Goal: Information Seeking & Learning: Learn about a topic

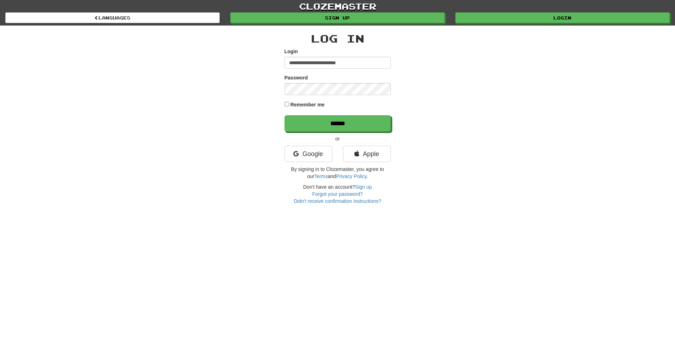
type input "**********"
click at [284, 115] on input "******" at bounding box center [337, 123] width 106 height 16
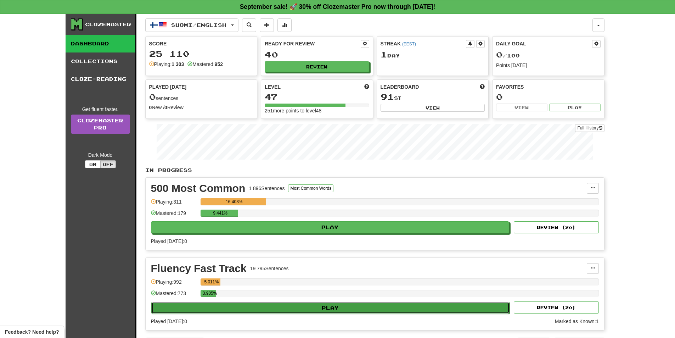
click at [194, 308] on button "Play" at bounding box center [330, 307] width 358 height 12
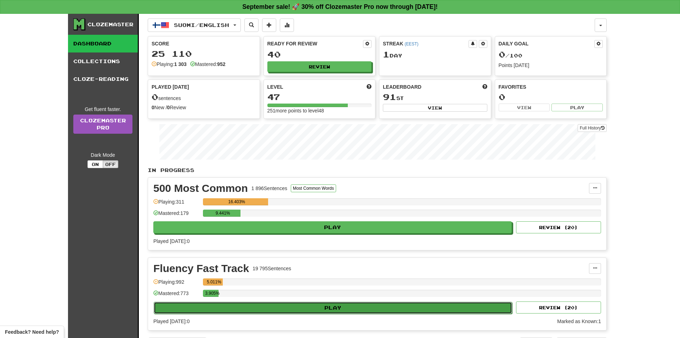
select select "**"
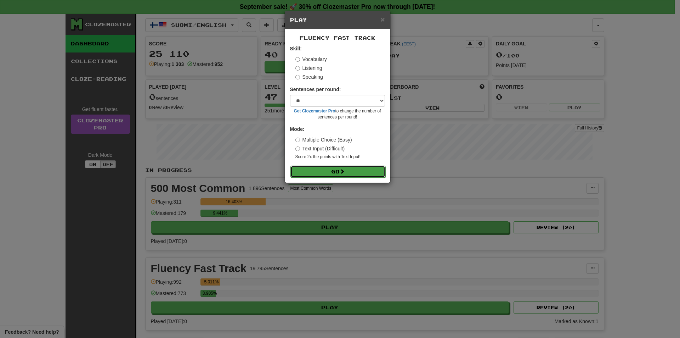
click at [346, 169] on button "Go" at bounding box center [337, 171] width 95 height 12
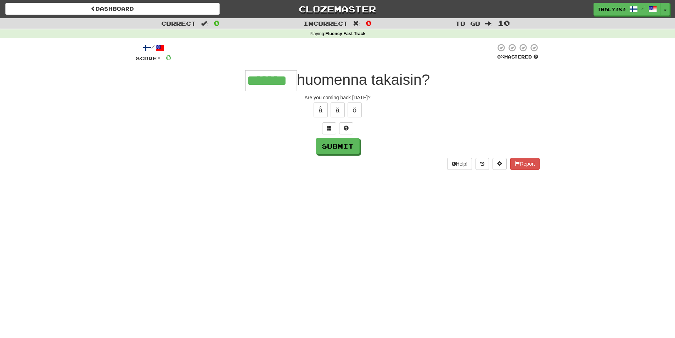
type input "*******"
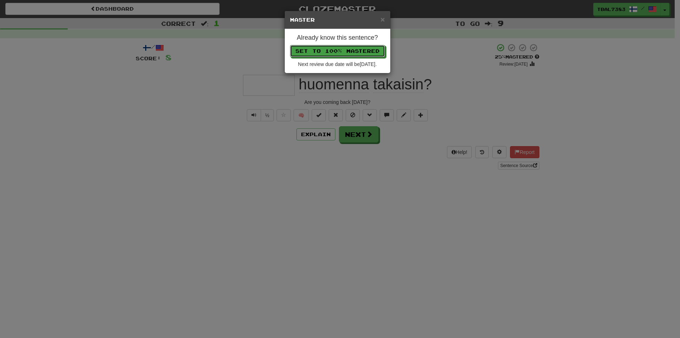
click at [290, 45] on button "Set to 100% Mastered" at bounding box center [337, 51] width 95 height 12
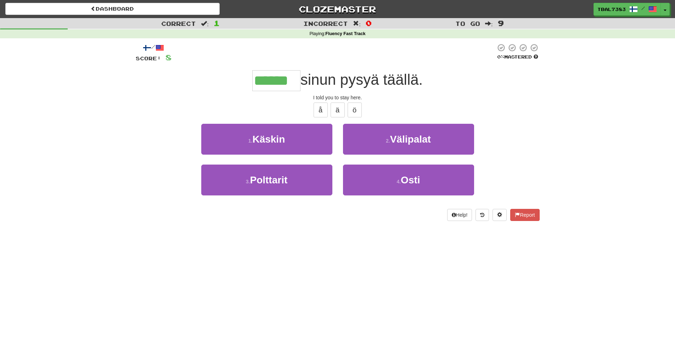
type input "******"
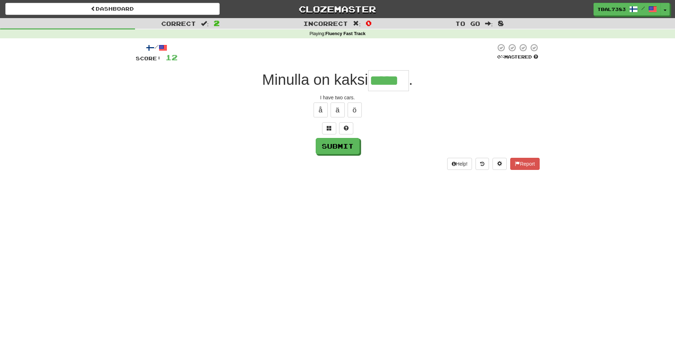
type input "*****"
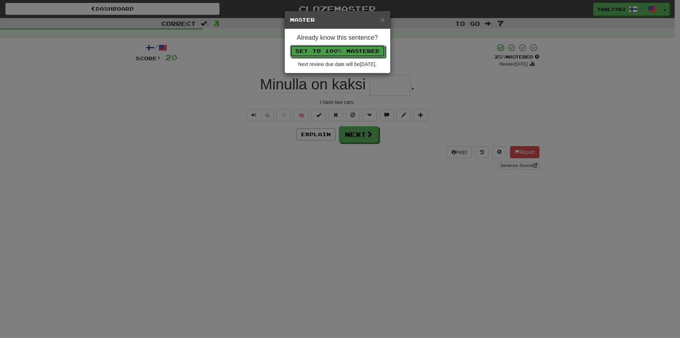
click at [290, 45] on button "Set to 100% Mastered" at bounding box center [337, 51] width 95 height 12
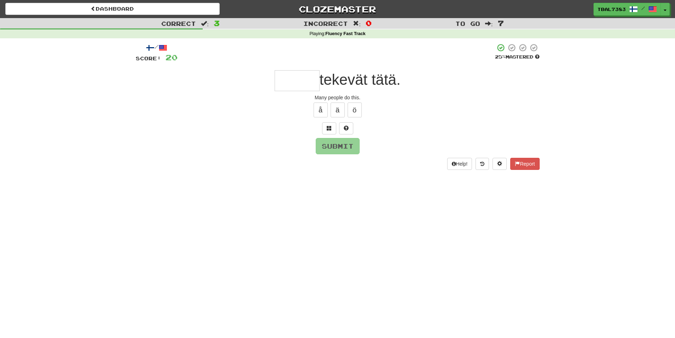
click at [293, 78] on input "text" at bounding box center [296, 80] width 45 height 21
click at [291, 78] on input "text" at bounding box center [296, 80] width 45 height 21
drag, startPoint x: 273, startPoint y: 78, endPoint x: 288, endPoint y: 76, distance: 14.7
click at [288, 76] on input "text" at bounding box center [296, 80] width 45 height 21
drag, startPoint x: 425, startPoint y: 70, endPoint x: 321, endPoint y: 67, distance: 103.8
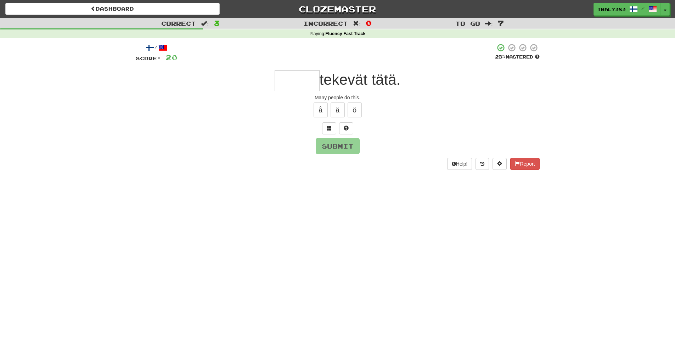
click at [321, 67] on div "/ Score: 20 25 % Mastered tekevät tätä. Many people do this. å ä ö Submit Help!…" at bounding box center [338, 106] width 404 height 126
click at [319, 75] on span "tekevät tätä." at bounding box center [359, 79] width 81 height 17
drag, startPoint x: 323, startPoint y: 75, endPoint x: 398, endPoint y: 77, distance: 75.5
click at [398, 77] on span "tekevät tätä." at bounding box center [359, 79] width 81 height 17
click at [413, 74] on div "tekevät tätä." at bounding box center [338, 80] width 404 height 21
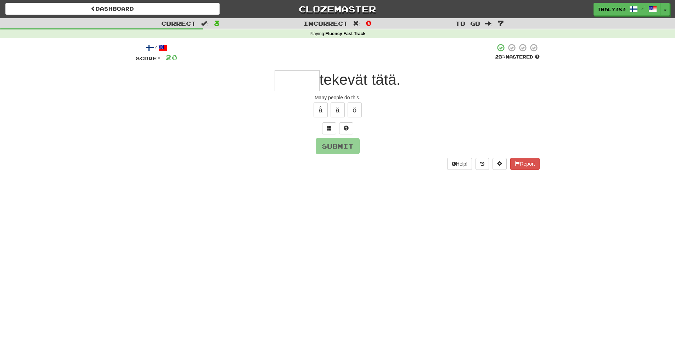
drag, startPoint x: 375, startPoint y: 73, endPoint x: 301, endPoint y: 67, distance: 74.2
click at [301, 67] on div "/ Score: 20 25 % Mastered tekevät tätä. Many people do this. å ä ö Submit Help!…" at bounding box center [338, 106] width 404 height 126
click at [433, 74] on div "tekevät tätä." at bounding box center [338, 80] width 404 height 21
drag, startPoint x: 409, startPoint y: 76, endPoint x: 306, endPoint y: 83, distance: 102.9
click at [306, 83] on div "tekevät tätä." at bounding box center [338, 80] width 404 height 21
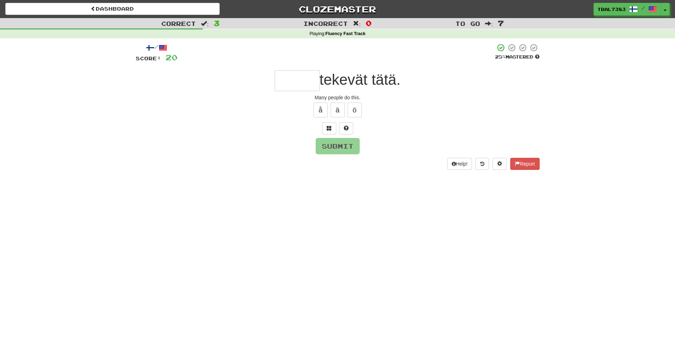
click at [333, 81] on span "tekevät tätä." at bounding box center [359, 79] width 81 height 17
drag, startPoint x: 316, startPoint y: 83, endPoint x: 390, endPoint y: 78, distance: 73.8
click at [390, 78] on div "tekevät tätä." at bounding box center [338, 80] width 404 height 21
drag, startPoint x: 399, startPoint y: 78, endPoint x: 321, endPoint y: 90, distance: 79.2
click at [321, 90] on div "tekevät tätä." at bounding box center [338, 80] width 404 height 21
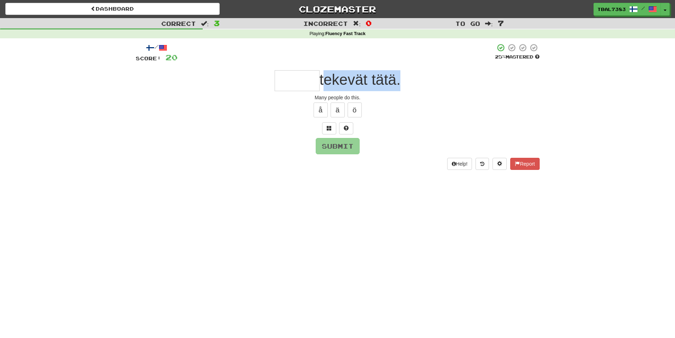
click at [377, 68] on div "/ Score: 20 25 % Mastered tekevät tätä. Many people do this. å ä ö Submit Help!…" at bounding box center [338, 106] width 404 height 126
drag, startPoint x: 418, startPoint y: 84, endPoint x: 319, endPoint y: 83, distance: 98.8
click at [319, 83] on div "tekevät tätä." at bounding box center [338, 80] width 404 height 21
click at [399, 89] on div "tekevät tätä." at bounding box center [338, 80] width 404 height 21
drag, startPoint x: 401, startPoint y: 77, endPoint x: 356, endPoint y: 79, distance: 44.7
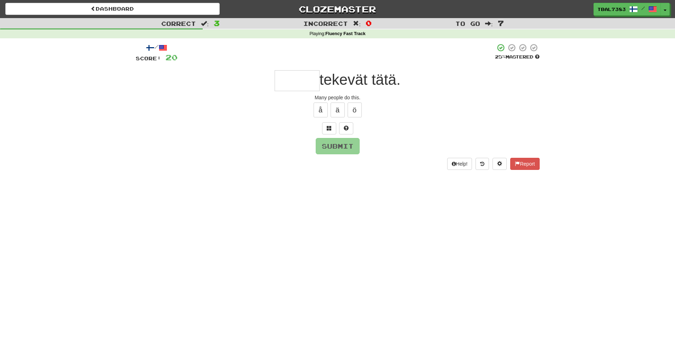
click at [356, 79] on div "tekevät tätä." at bounding box center [338, 80] width 404 height 21
click at [401, 86] on span "tekevät tätä." at bounding box center [359, 79] width 81 height 17
drag, startPoint x: 409, startPoint y: 84, endPoint x: 323, endPoint y: 80, distance: 85.8
click at [323, 80] on div "tekevät tätä." at bounding box center [338, 80] width 404 height 21
click at [310, 78] on input "text" at bounding box center [296, 80] width 45 height 21
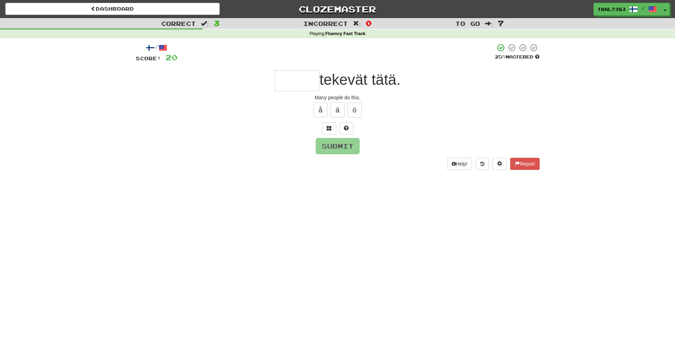
click at [300, 70] on input "text" at bounding box center [296, 80] width 45 height 21
click at [296, 73] on input "text" at bounding box center [296, 80] width 45 height 21
type input "*****"
